Goal: Use online tool/utility: Utilize a website feature to perform a specific function

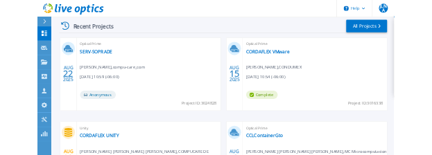
scroll to position [486, 0]
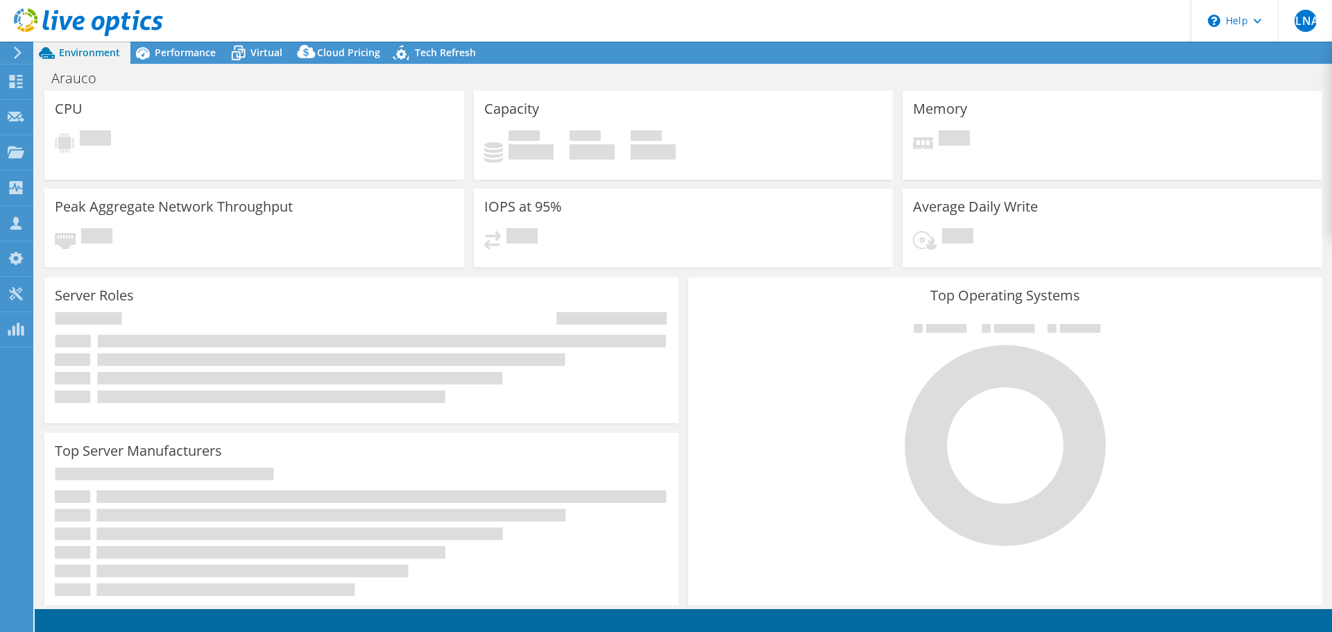
select select "USEast"
select select "USD"
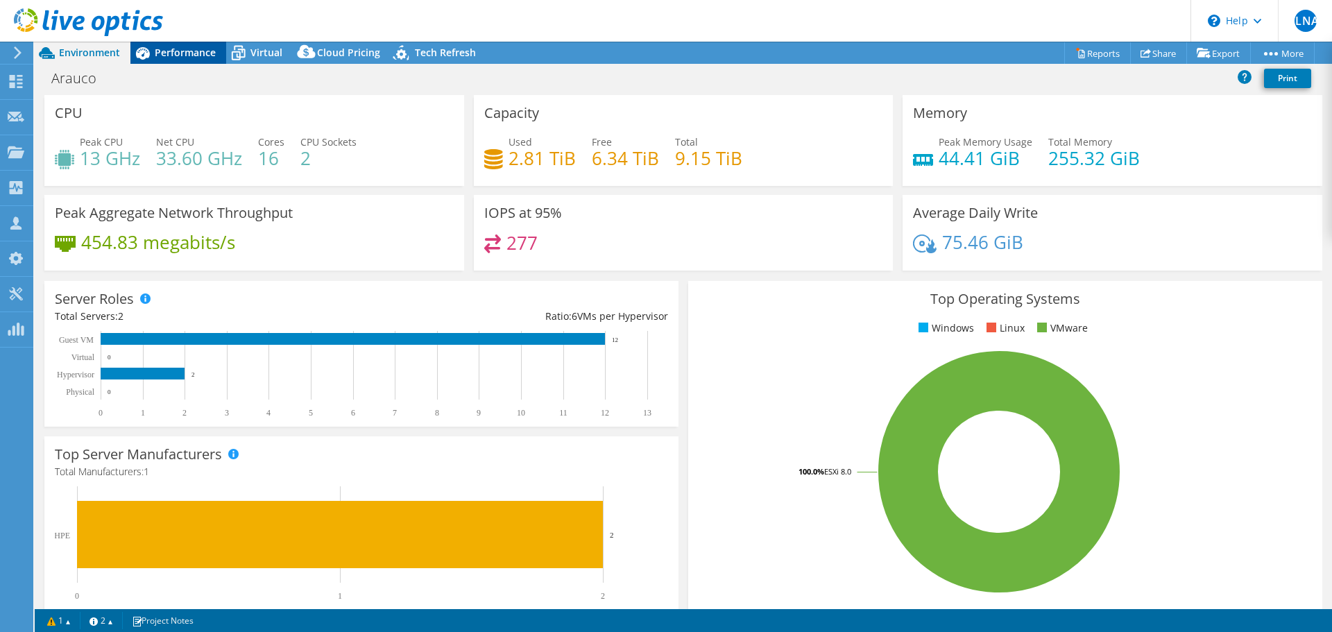
click at [151, 47] on icon at bounding box center [142, 53] width 24 height 24
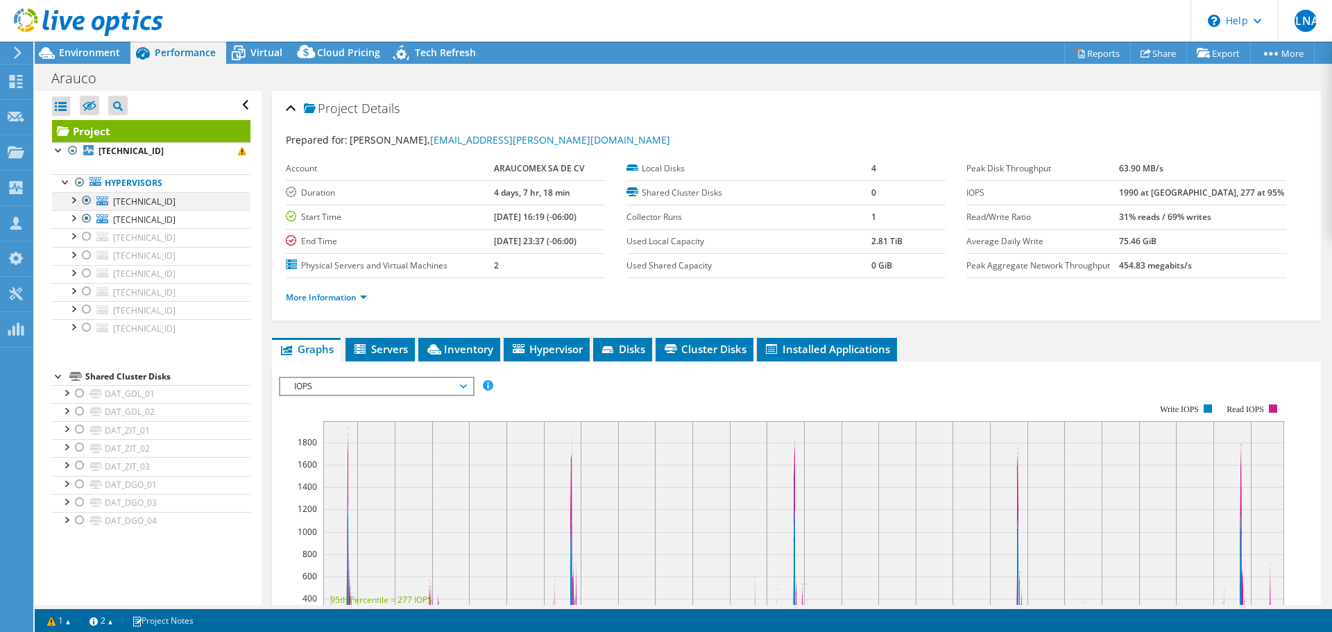
click at [88, 200] on div at bounding box center [87, 200] width 14 height 17
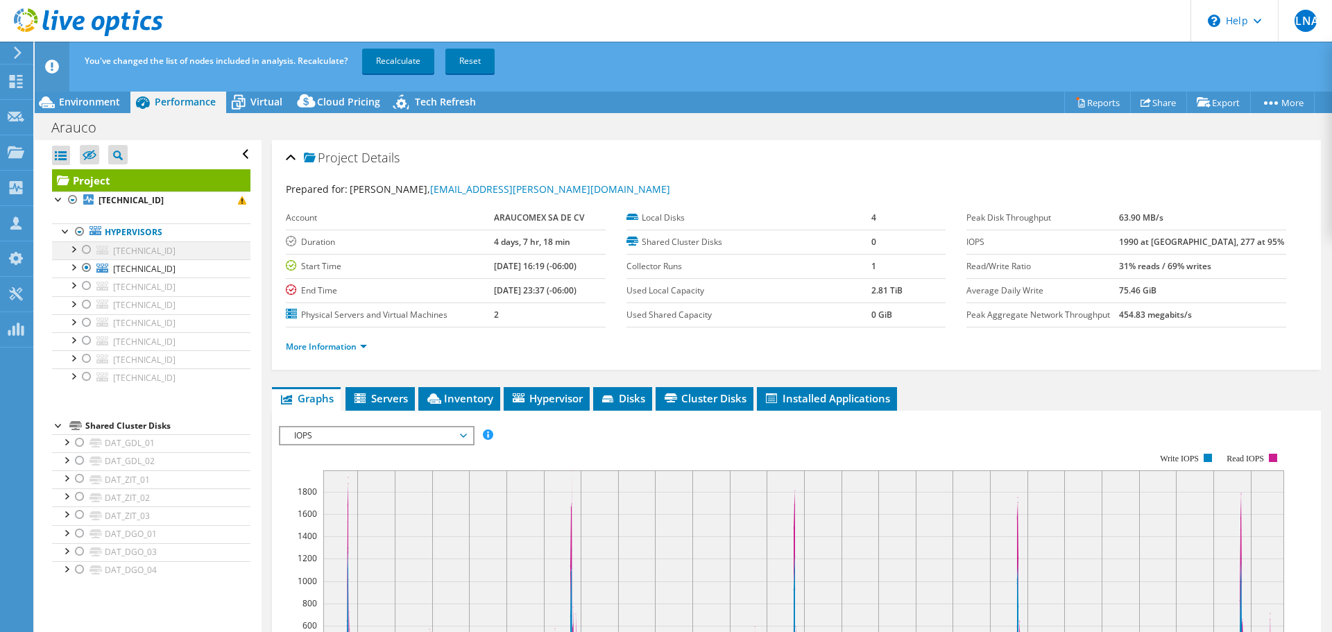
click at [88, 215] on ul "Hypervisors [TECHNICAL_ID] BOOT_EMX2 DAT_EMX_02" at bounding box center [151, 305] width 198 height 191
click at [87, 268] on div at bounding box center [87, 267] width 14 height 17
click at [90, 361] on div at bounding box center [87, 358] width 14 height 17
click at [88, 375] on div at bounding box center [87, 376] width 14 height 17
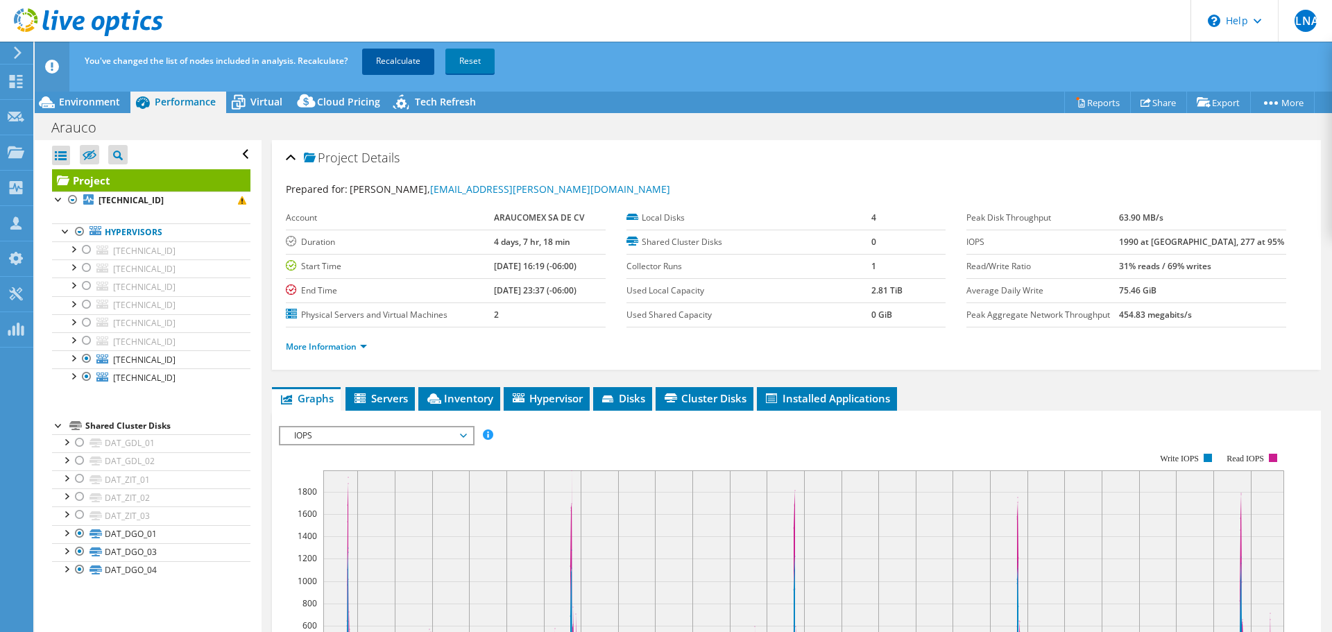
click at [401, 58] on link "Recalculate" at bounding box center [398, 61] width 72 height 25
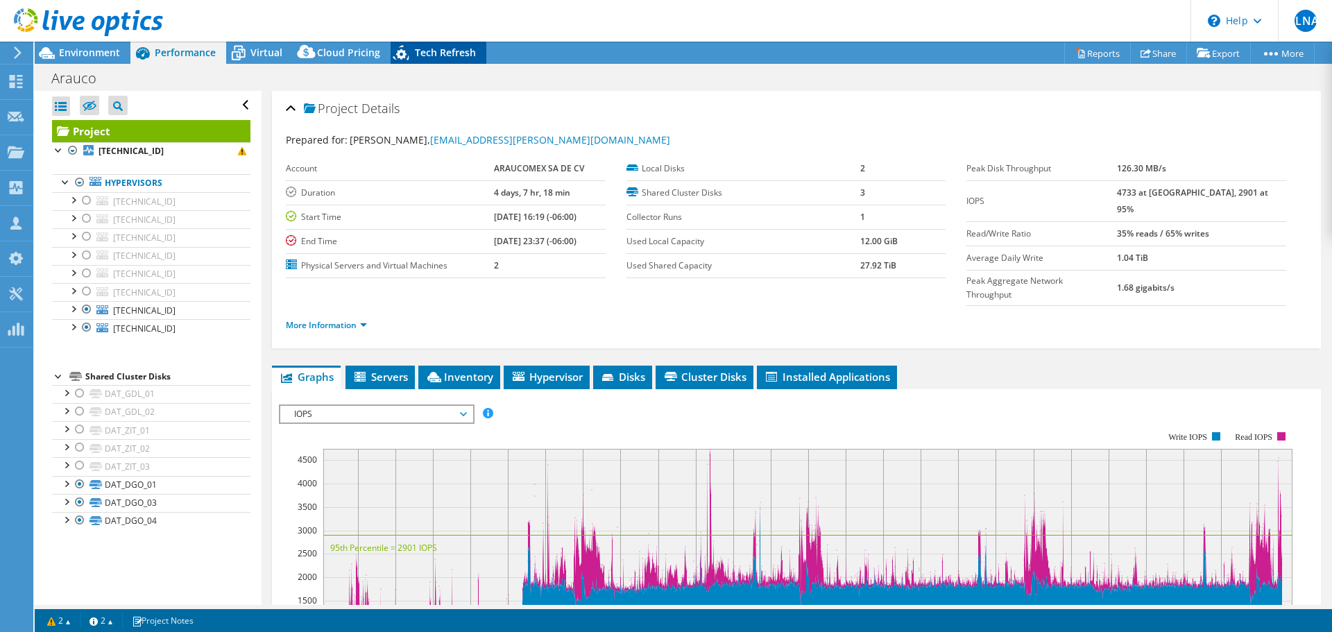
click at [454, 54] on span "Tech Refresh" at bounding box center [445, 52] width 61 height 13
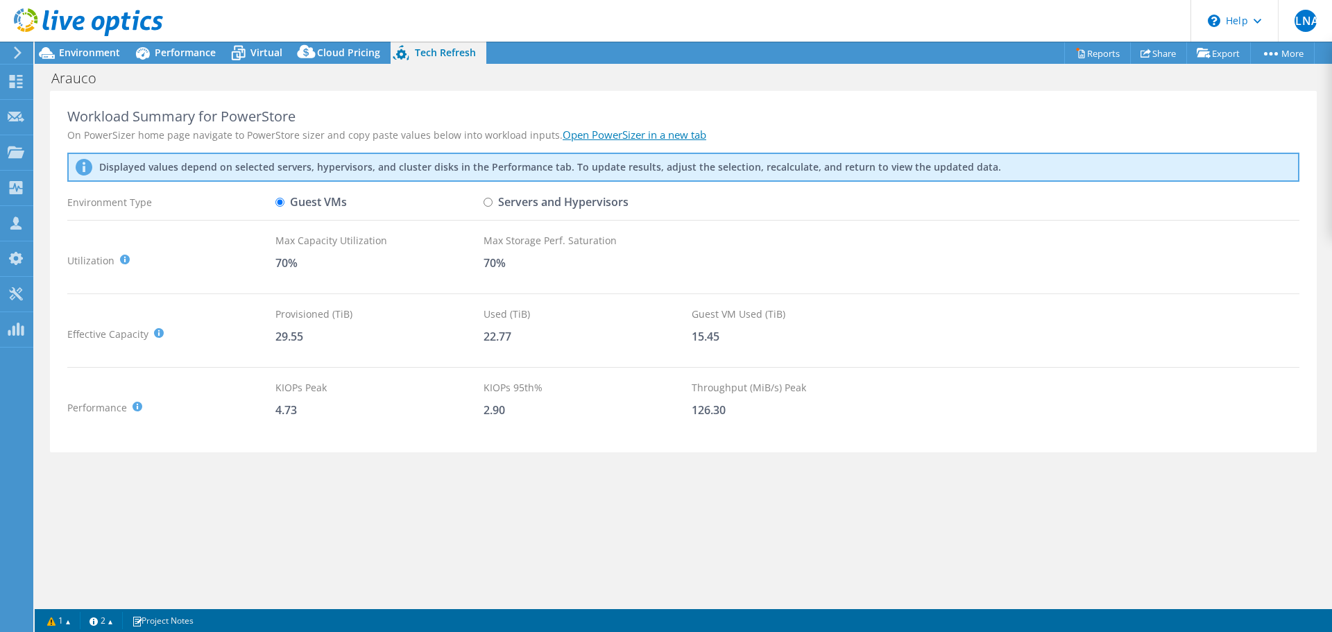
click at [488, 203] on input "Servers and Hypervisors" at bounding box center [488, 202] width 9 height 9
radio input "true"
click at [280, 202] on input "Guest VMs" at bounding box center [279, 202] width 9 height 9
radio input "true"
radio input "false"
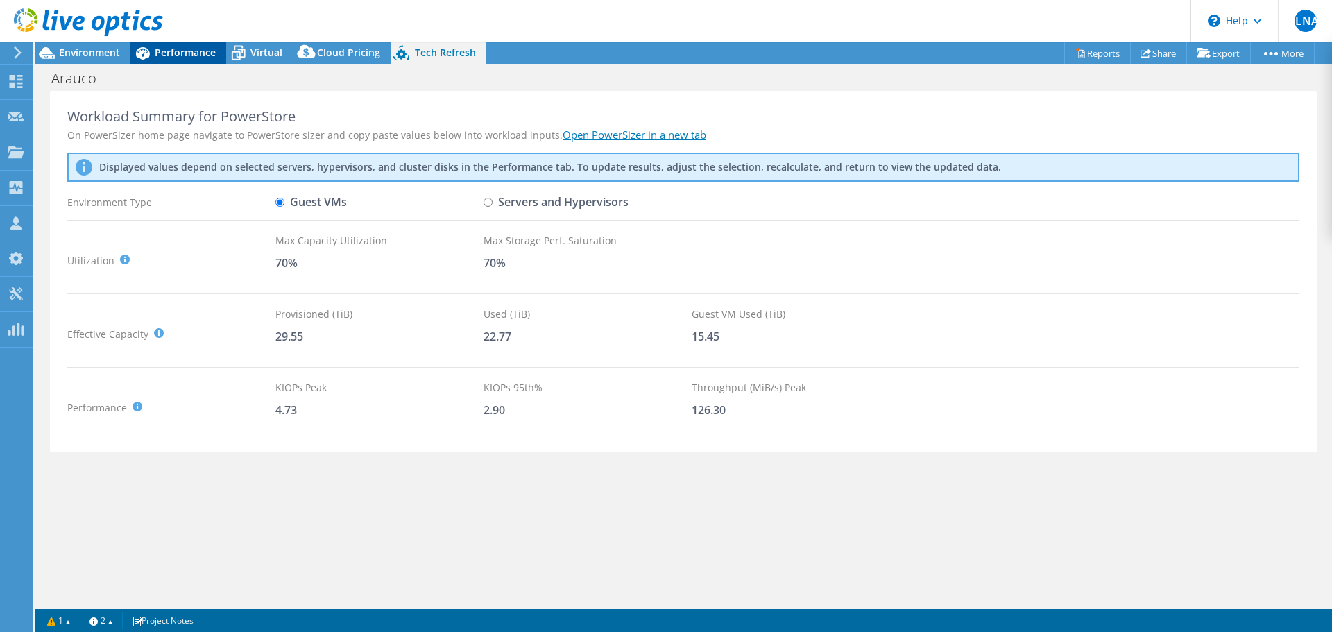
click at [172, 53] on span "Performance" at bounding box center [185, 52] width 61 height 13
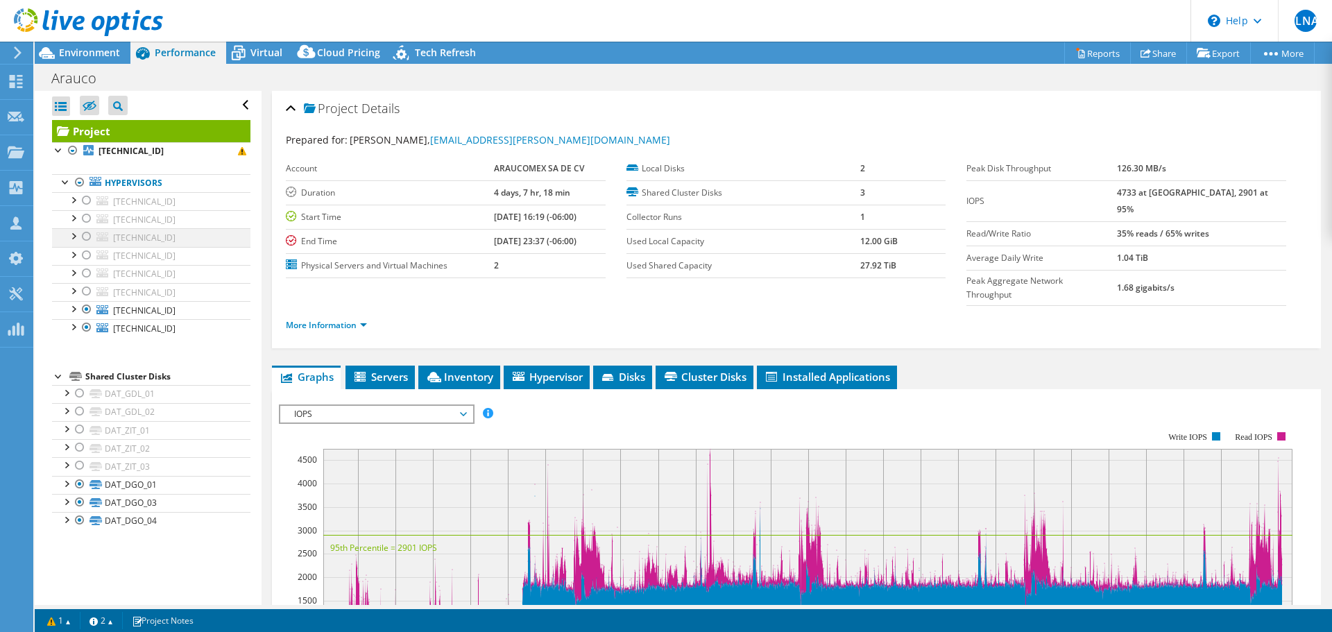
click at [87, 238] on div at bounding box center [87, 236] width 14 height 17
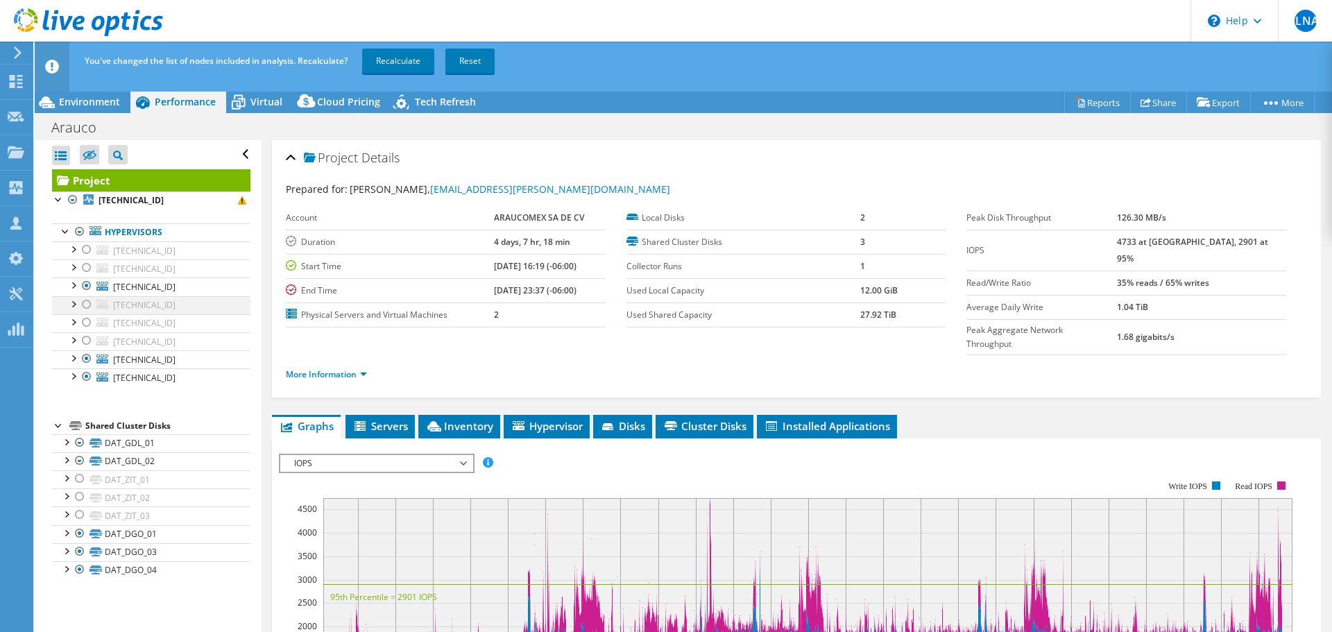
click at [87, 302] on div at bounding box center [87, 304] width 14 height 17
click at [90, 358] on div at bounding box center [87, 358] width 14 height 17
click at [88, 375] on div at bounding box center [87, 376] width 14 height 17
click at [418, 60] on link "Recalculate" at bounding box center [398, 61] width 72 height 25
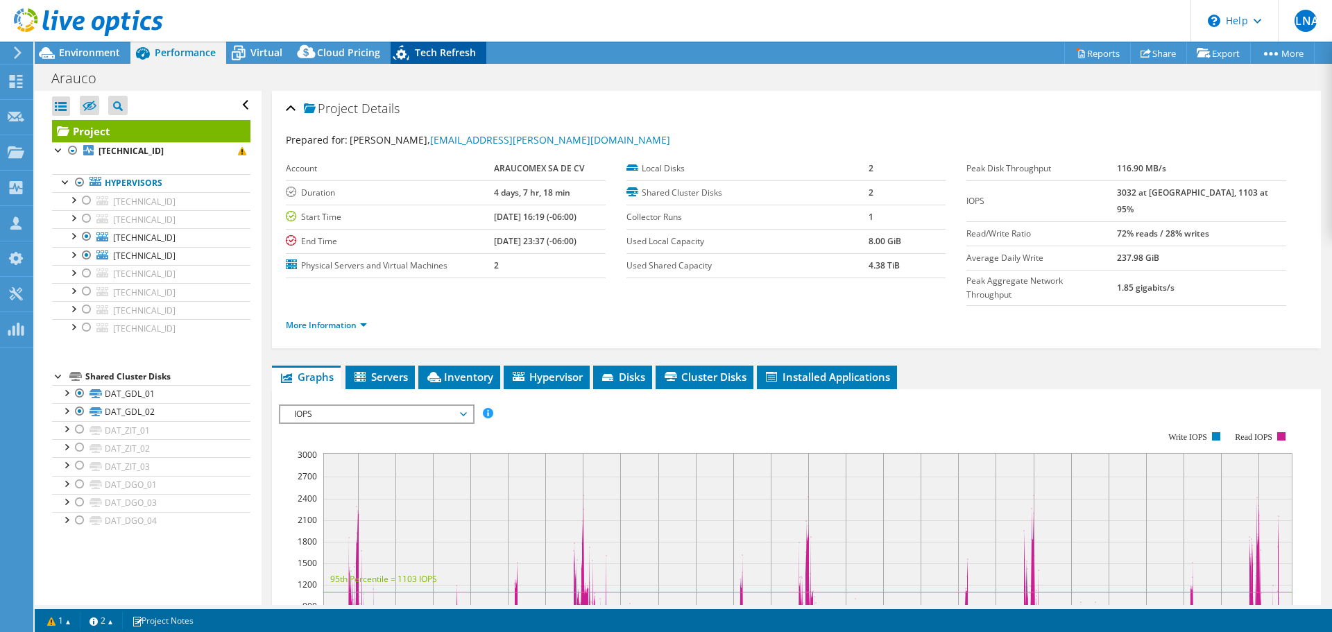
click at [427, 51] on span "Tech Refresh" at bounding box center [445, 52] width 61 height 13
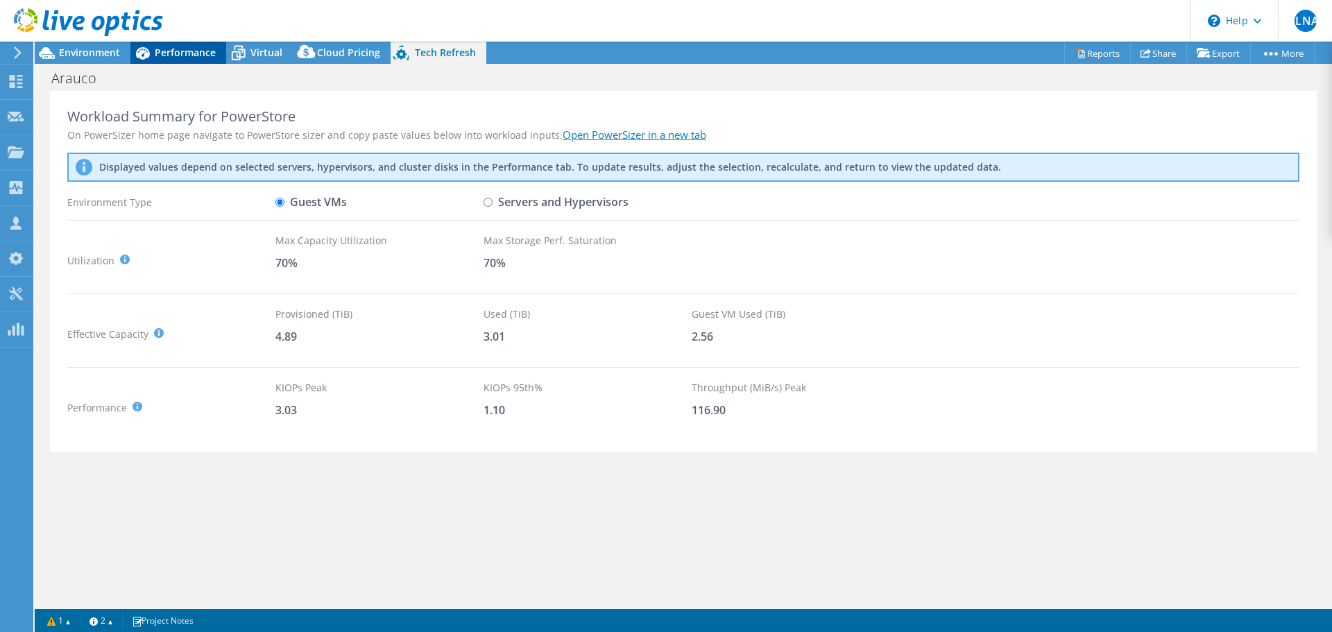
click at [193, 51] on span "Performance" at bounding box center [185, 52] width 61 height 13
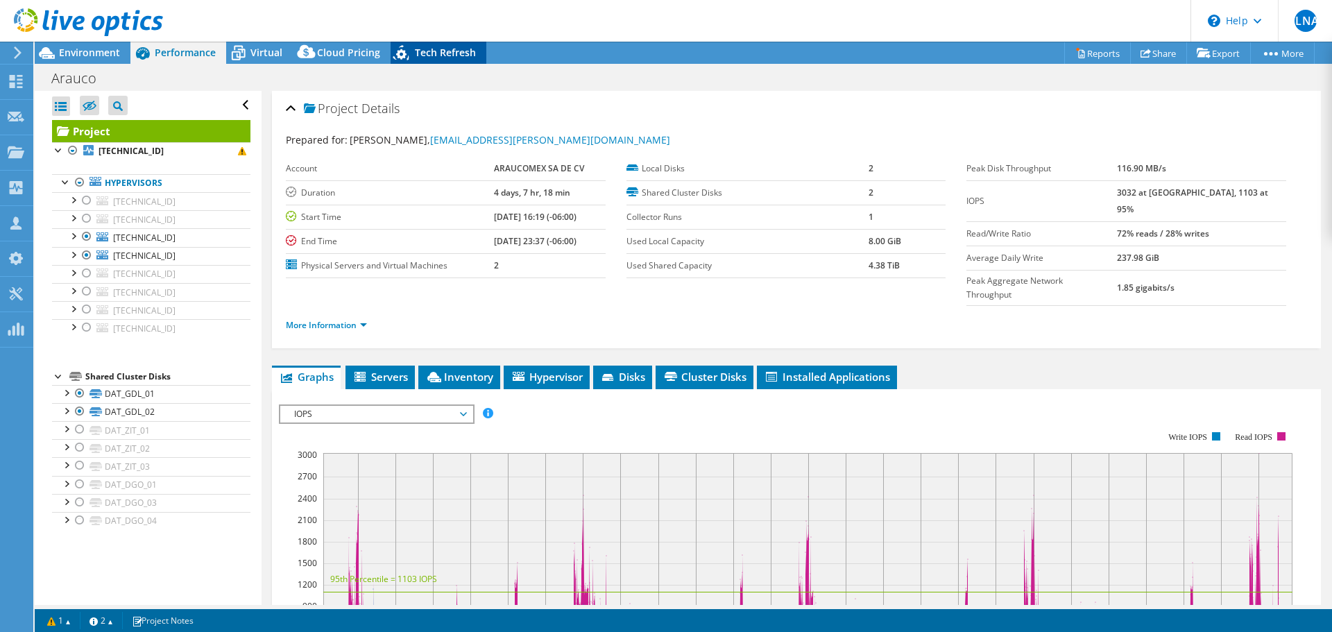
click at [443, 51] on span "Tech Refresh" at bounding box center [445, 52] width 61 height 13
